Goal: Task Accomplishment & Management: Use online tool/utility

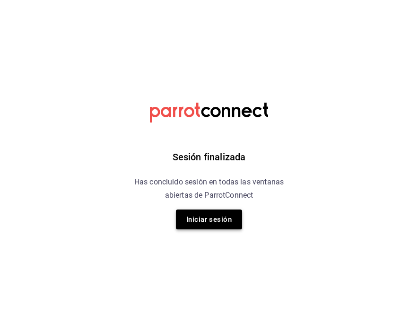
click at [204, 220] on button "Iniciar sesión" at bounding box center [209, 220] width 66 height 20
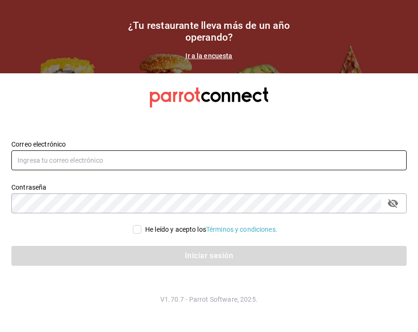
type input "[PERSON_NAME][EMAIL_ADDRESS][DOMAIN_NAME]"
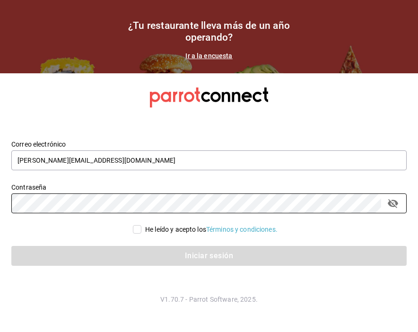
click at [133, 229] on input "He leído y acepto los Términos y condiciones." at bounding box center [137, 229] width 9 height 9
checkbox input "true"
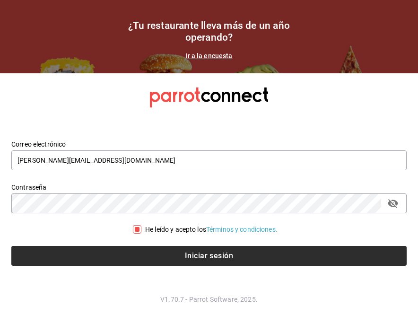
click at [132, 260] on button "Iniciar sesión" at bounding box center [208, 256] width 395 height 20
